Goal: Understand process/instructions

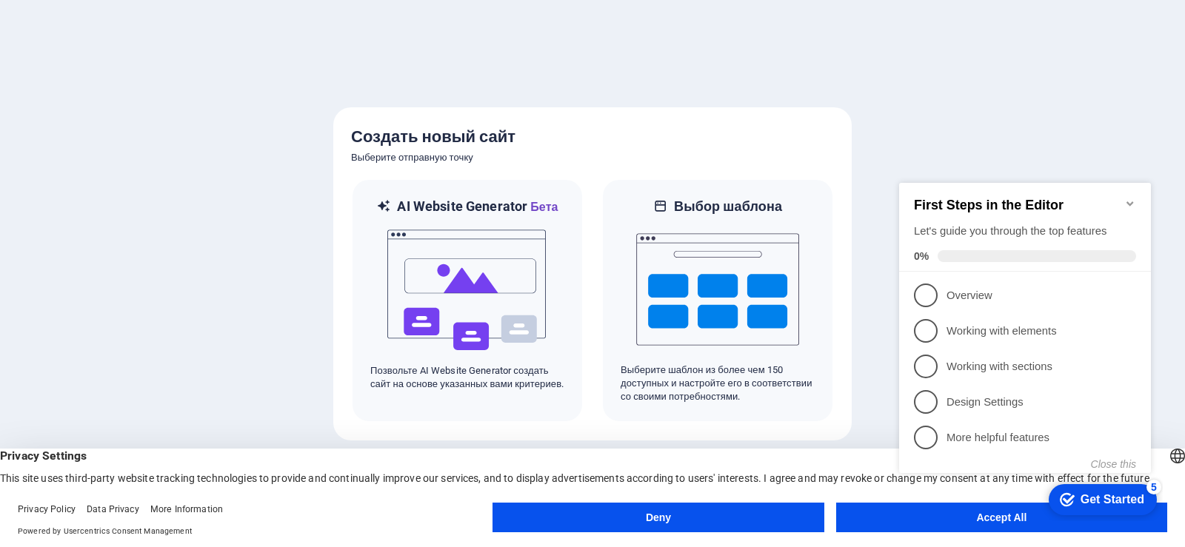
click div "checkmark Get Started 5 First Steps in the Editor Let's guide you through the t…"
click at [917, 529] on button "Accept All" at bounding box center [1001, 518] width 331 height 30
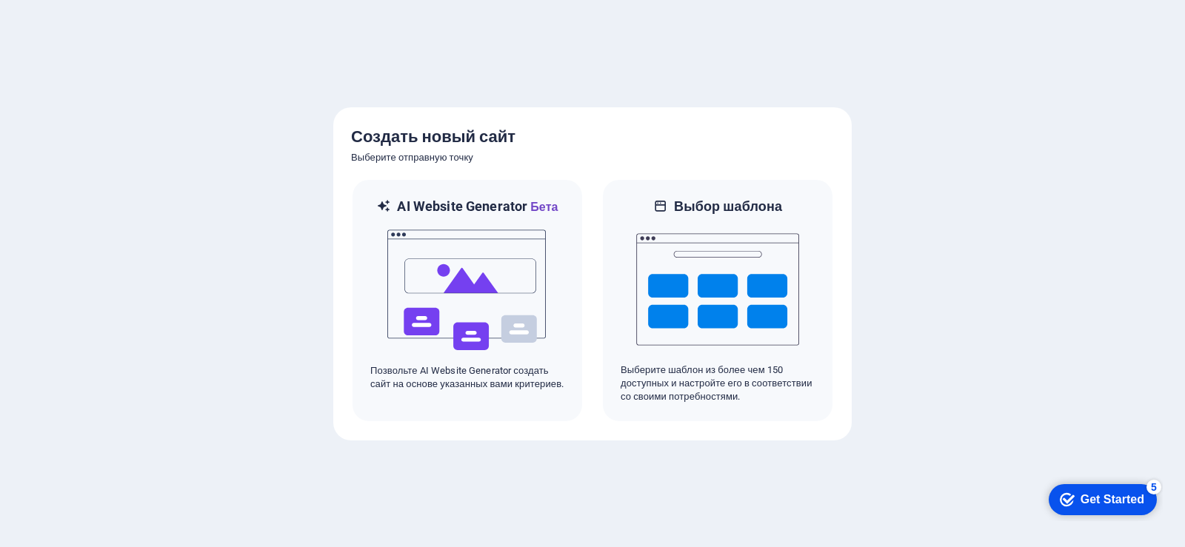
click at [1037, 524] on appcues-checklist "Contextual help checklist present on screen" at bounding box center [1100, 501] width 126 height 48
click at [993, 517] on div at bounding box center [592, 273] width 1185 height 547
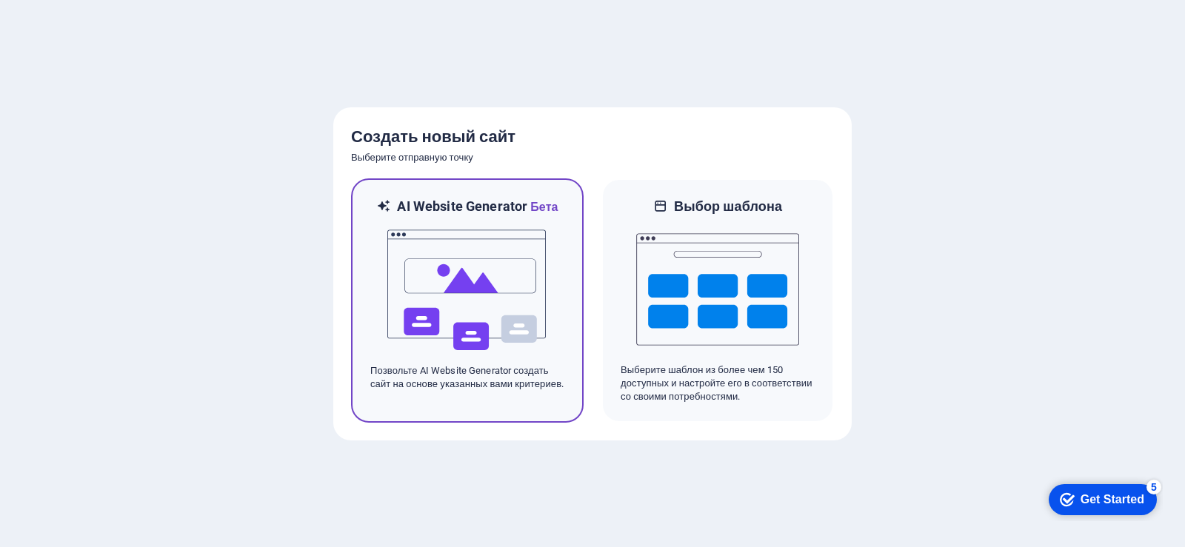
click at [486, 251] on img at bounding box center [467, 290] width 163 height 148
